Goal: Information Seeking & Learning: Stay updated

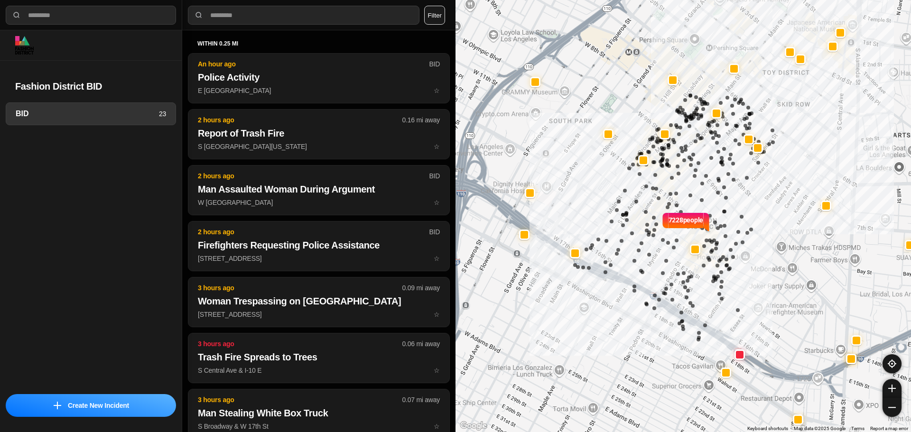
select select "*"
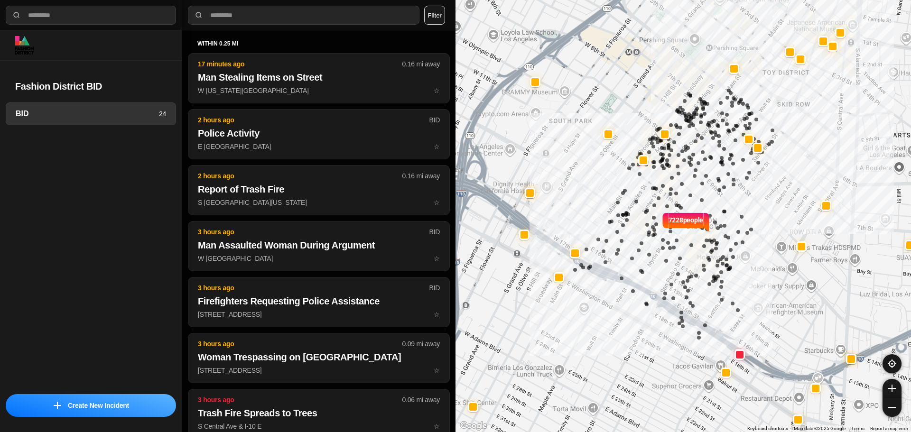
select select "*"
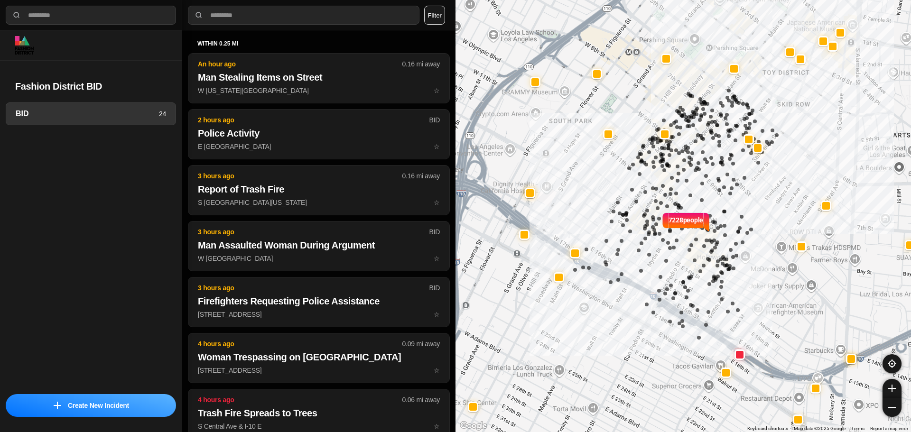
select select "*"
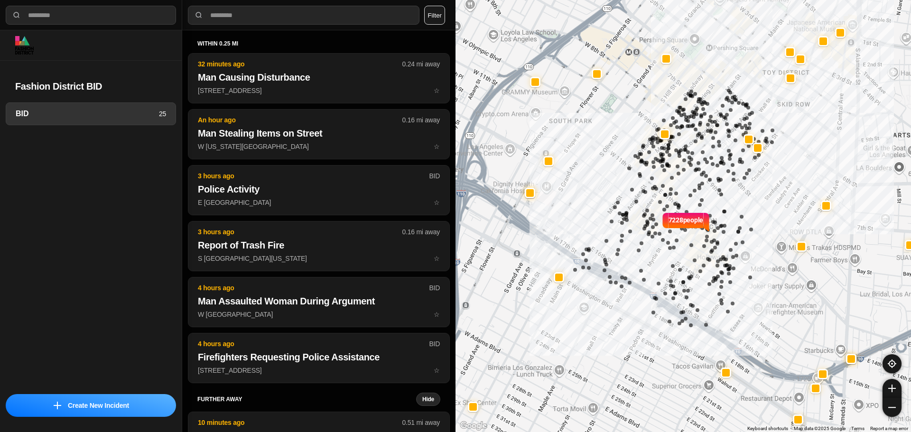
select select "*"
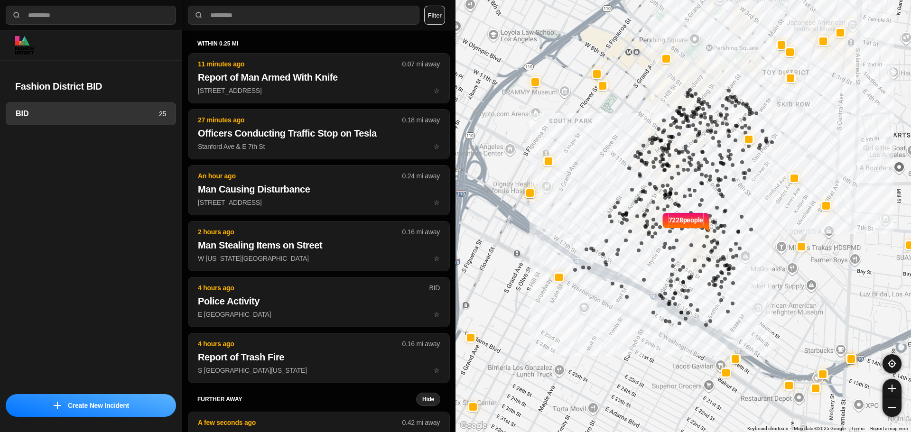
select select "*"
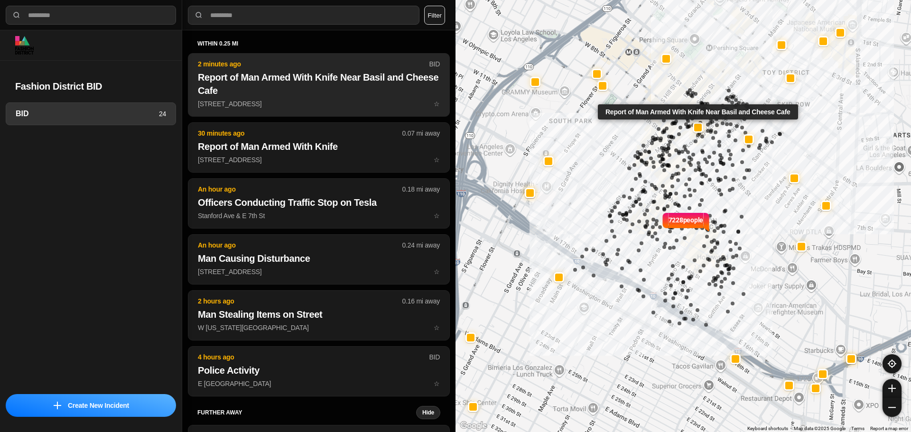
click at [301, 84] on h2 "Report of Man Armed With Knife Near Basil and Cheese Cafe" at bounding box center [319, 84] width 242 height 27
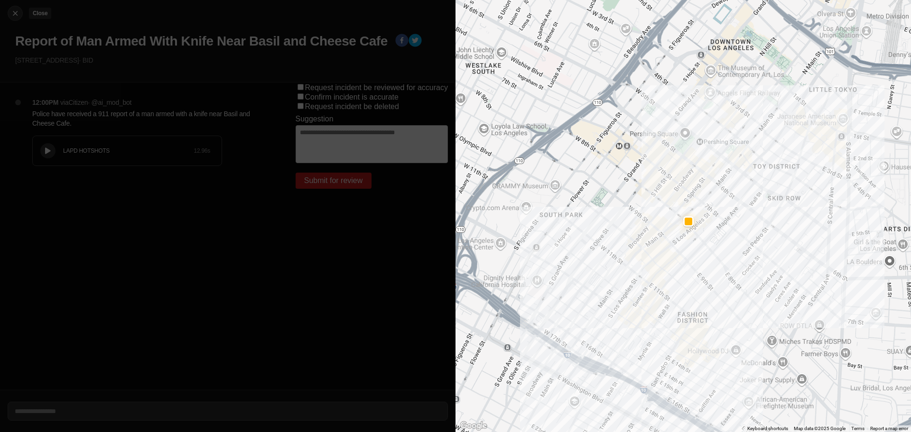
click at [18, 19] on button "Close" at bounding box center [15, 13] width 15 height 15
select select "*"
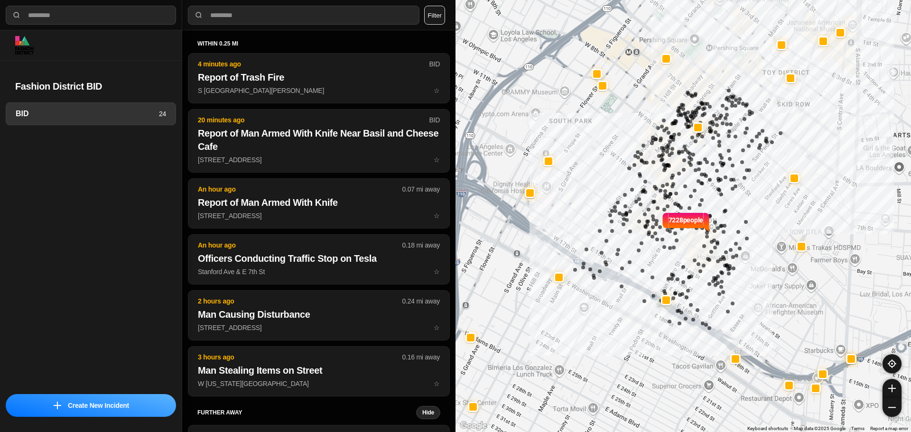
select select "*"
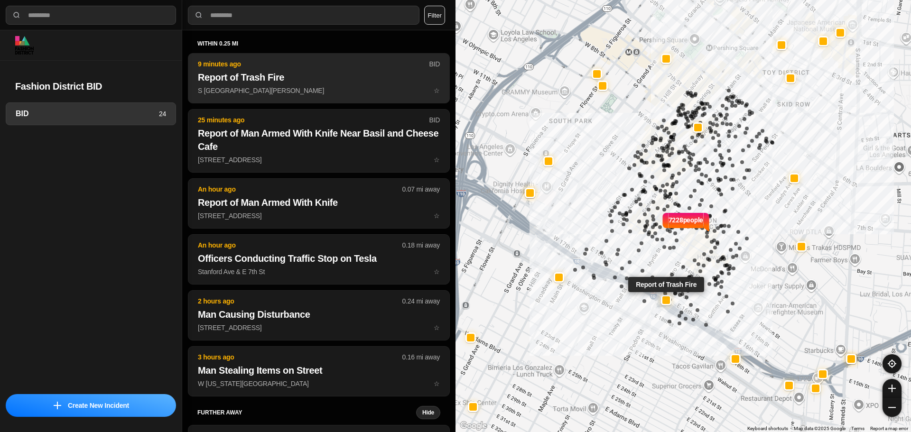
click at [253, 75] on h2 "Report of Trash Fire" at bounding box center [319, 77] width 242 height 13
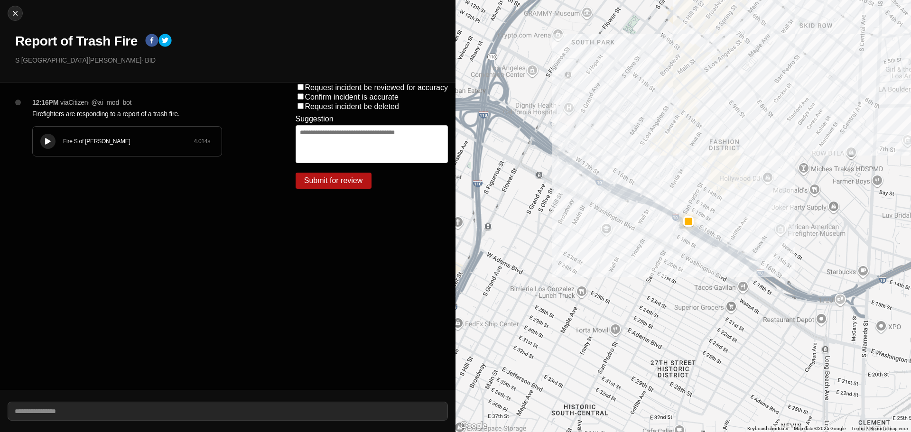
click at [51, 147] on button at bounding box center [47, 141] width 15 height 15
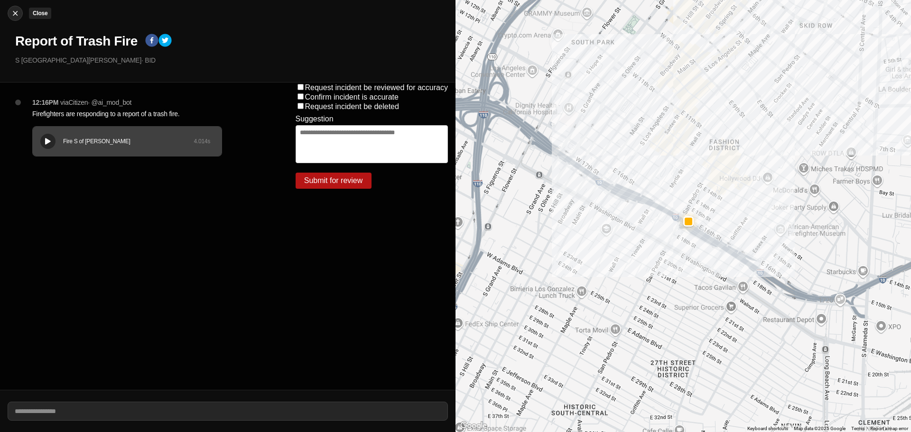
click at [15, 9] on img at bounding box center [14, 13] width 9 height 9
select select "*"
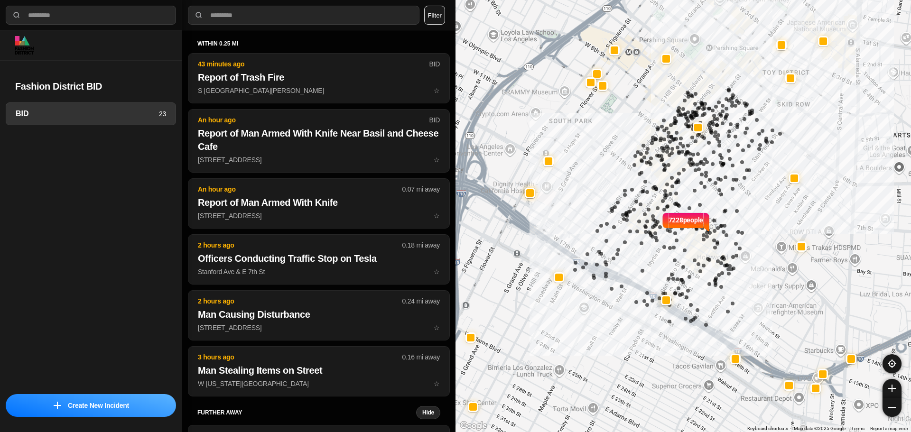
select select "*"
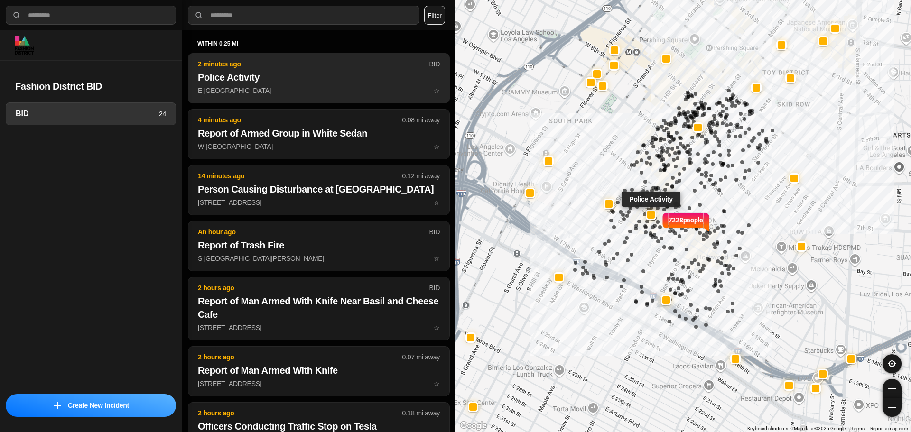
click at [286, 63] on p "2 minutes ago" at bounding box center [313, 63] width 231 height 9
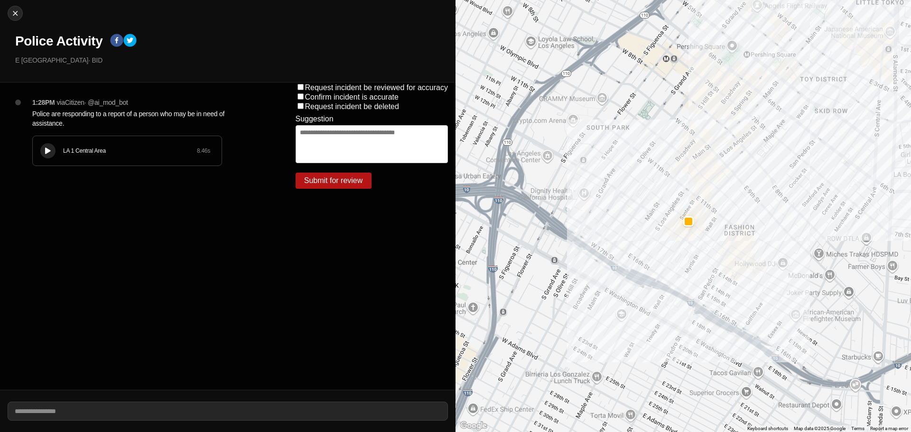
click at [47, 151] on icon at bounding box center [48, 151] width 6 height 6
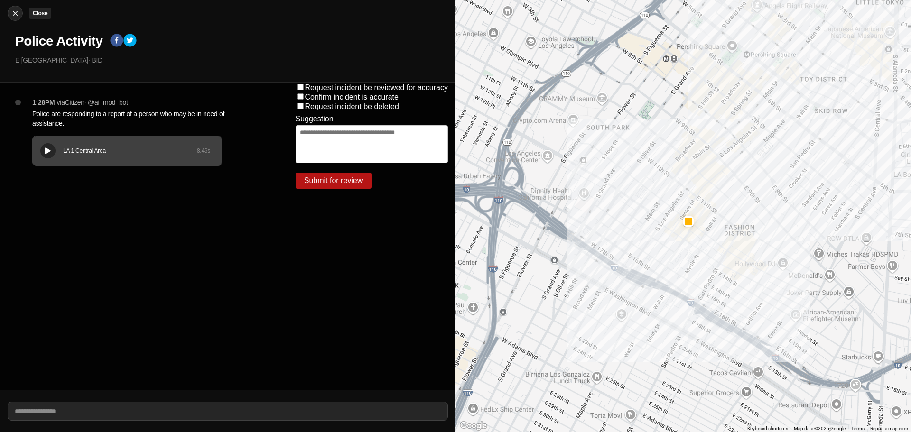
click at [17, 11] on img at bounding box center [14, 13] width 9 height 9
select select "*"
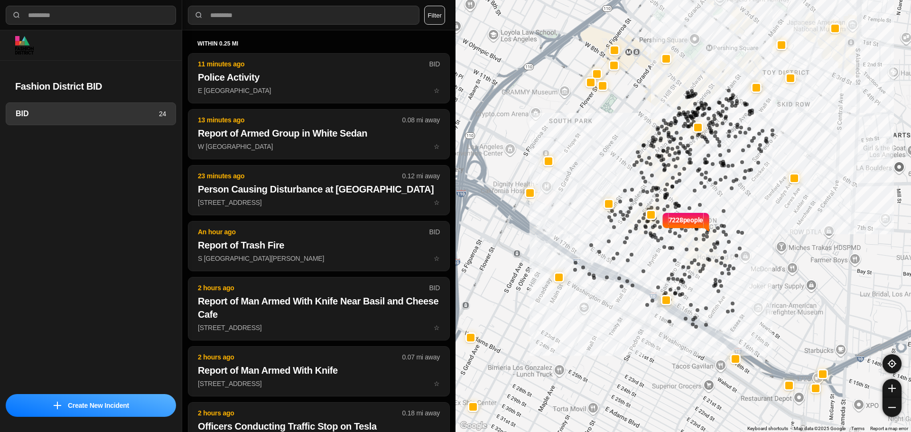
select select "*"
